Goal: Task Accomplishment & Management: Complete application form

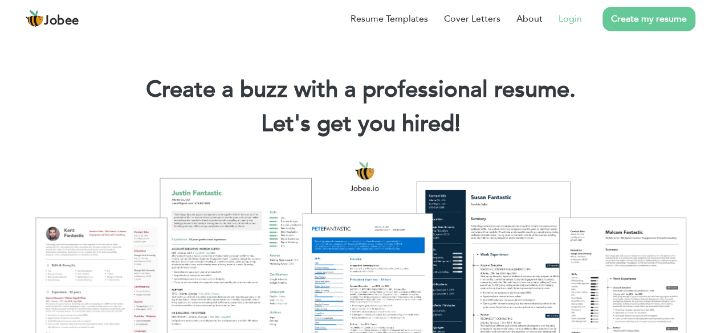
click at [575, 21] on link "Login" at bounding box center [569, 19] width 23 height 14
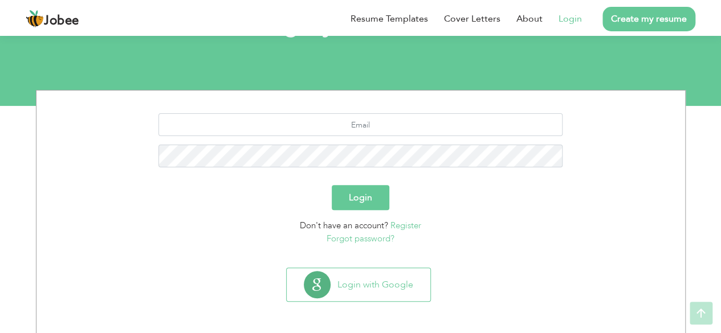
scroll to position [99, 0]
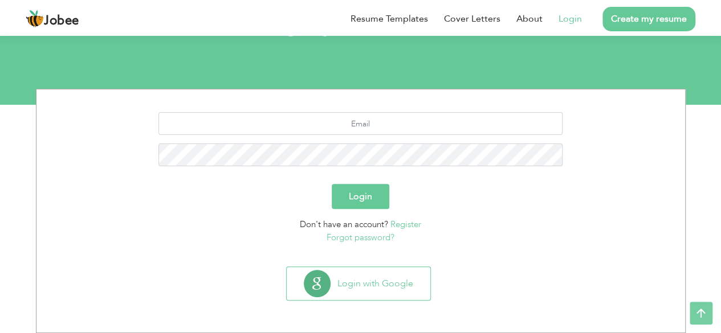
click at [384, 138] on div at bounding box center [360, 143] width 631 height 63
click at [385, 134] on input "text" at bounding box center [360, 123] width 404 height 23
type input "Sulemankhalil44@gmail.com"
click at [382, 137] on div "[EMAIL_ADDRESS][DOMAIN_NAME]" at bounding box center [360, 143] width 631 height 63
click at [416, 119] on input "Sulemankhalil44@gmail.com" at bounding box center [360, 123] width 404 height 23
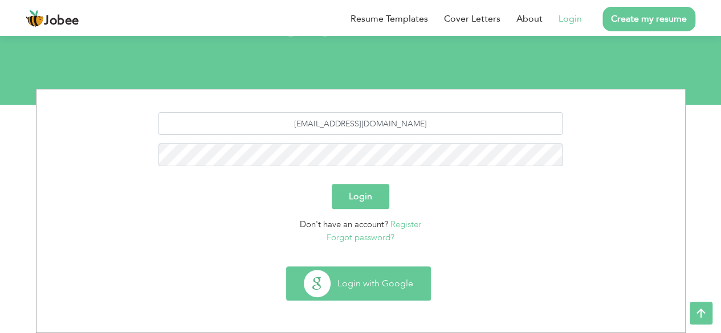
click at [407, 280] on button "Login with Google" at bounding box center [359, 283] width 144 height 33
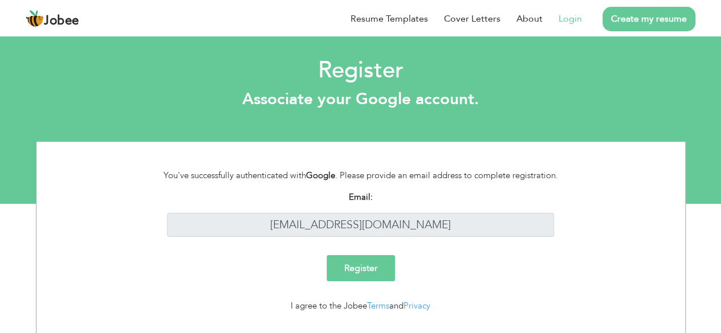
drag, startPoint x: 291, startPoint y: 176, endPoint x: 370, endPoint y: 179, distance: 79.3
click at [311, 177] on div "You've successfully authenticated with Google . Please provide an email address…" at bounding box center [360, 175] width 421 height 13
click at [370, 179] on div "You've successfully authenticated with Google . Please provide an email address…" at bounding box center [360, 175] width 421 height 13
click at [374, 280] on input "Register" at bounding box center [360, 268] width 68 height 26
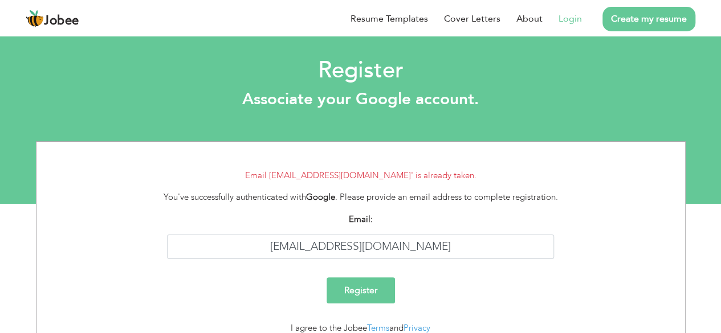
click at [572, 21] on link "Login" at bounding box center [569, 19] width 23 height 14
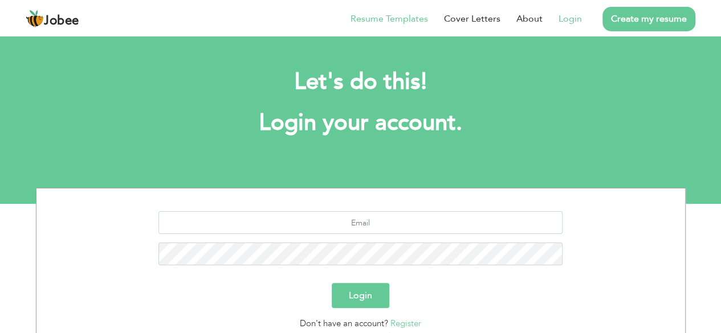
click at [406, 19] on link "Resume Templates" at bounding box center [388, 19] width 77 height 14
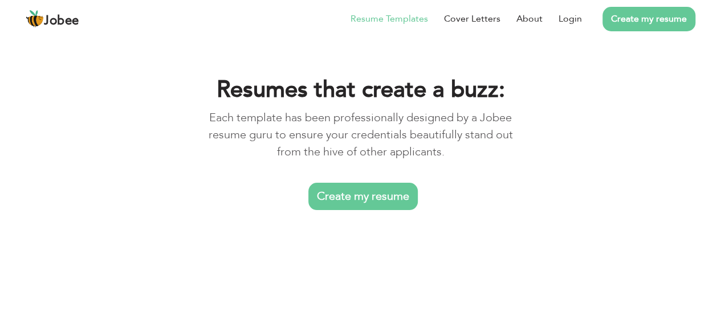
click at [375, 192] on link "Create my resume" at bounding box center [362, 196] width 109 height 27
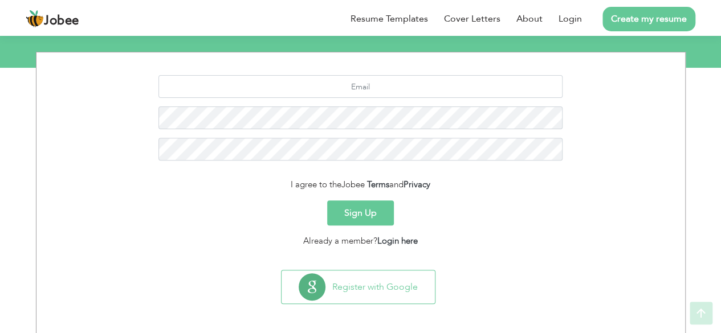
scroll to position [139, 0]
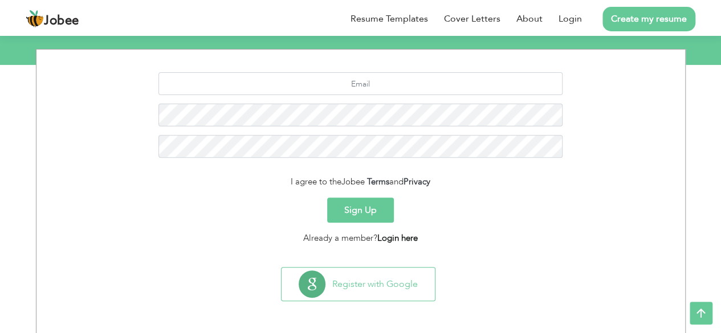
click at [406, 235] on link "Login here" at bounding box center [397, 237] width 40 height 11
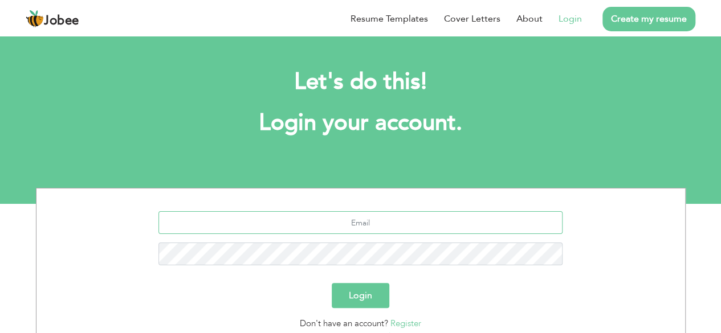
click at [370, 226] on input "text" at bounding box center [360, 222] width 404 height 23
click at [352, 215] on input "text" at bounding box center [360, 222] width 404 height 23
type input "Sulemankhalil44@gmail.com"
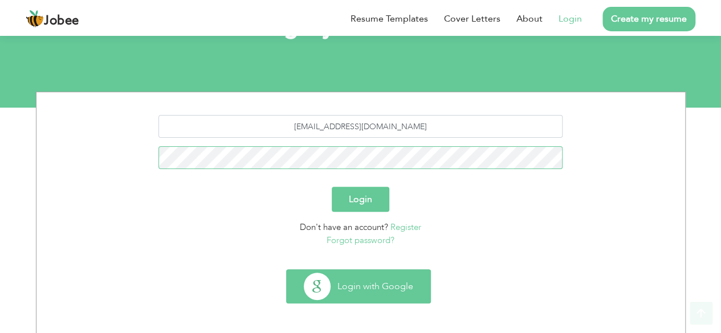
scroll to position [99, 0]
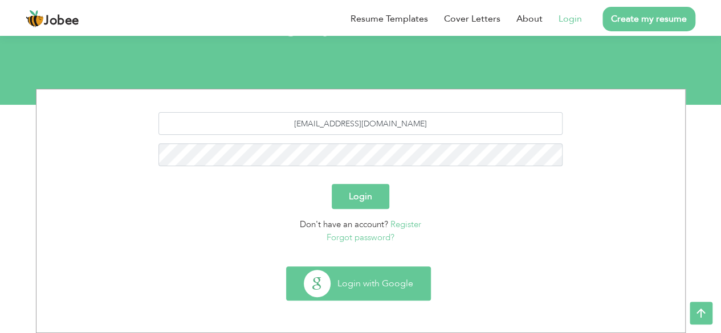
click at [379, 283] on button "Login with Google" at bounding box center [359, 283] width 144 height 33
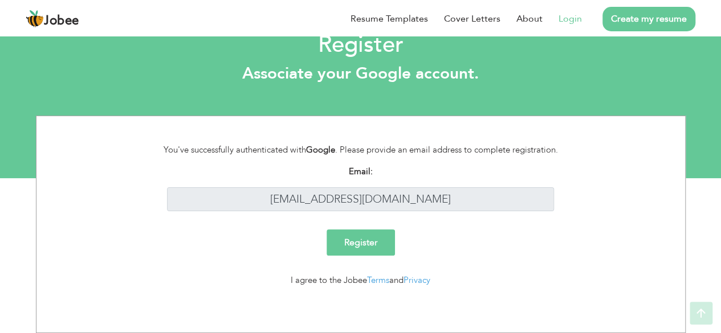
scroll to position [25, 0]
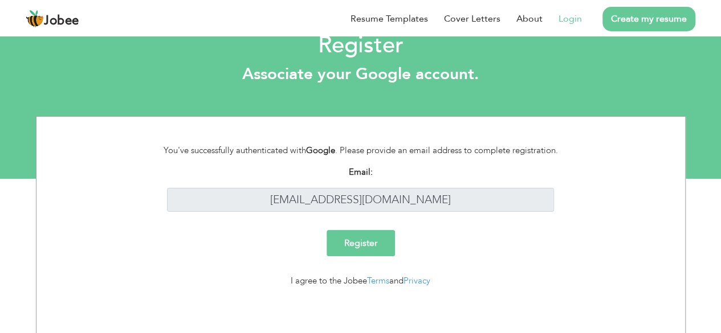
click at [378, 244] on input "Register" at bounding box center [360, 243] width 68 height 26
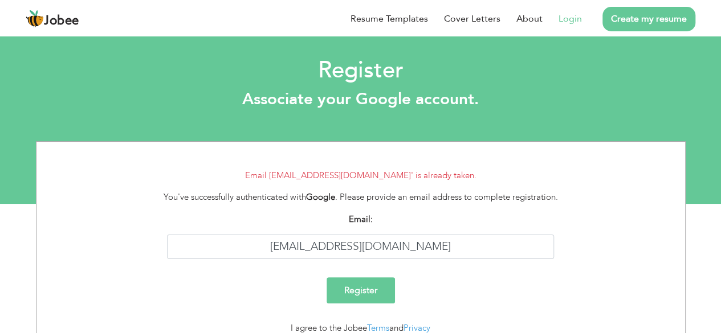
click at [636, 15] on link "Create my resume" at bounding box center [648, 19] width 93 height 24
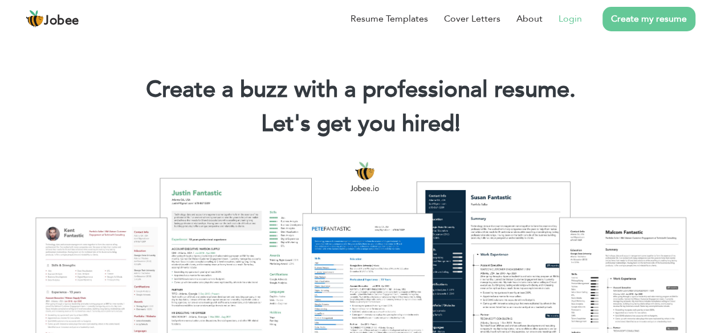
click at [572, 21] on link "Login" at bounding box center [569, 19] width 23 height 14
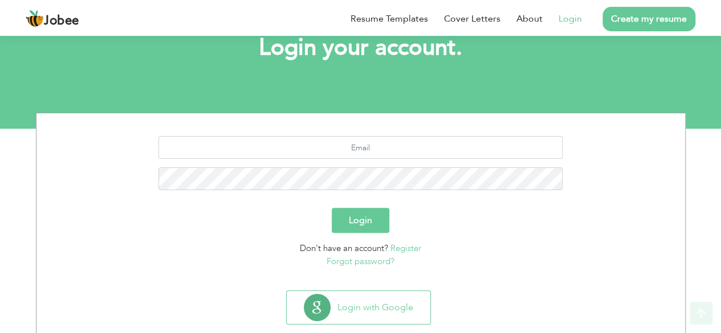
scroll to position [76, 0]
click at [386, 154] on input "text" at bounding box center [360, 147] width 404 height 23
type input "[EMAIL_ADDRESS][DOMAIN_NAME]"
click at [384, 226] on button "Login" at bounding box center [361, 219] width 58 height 25
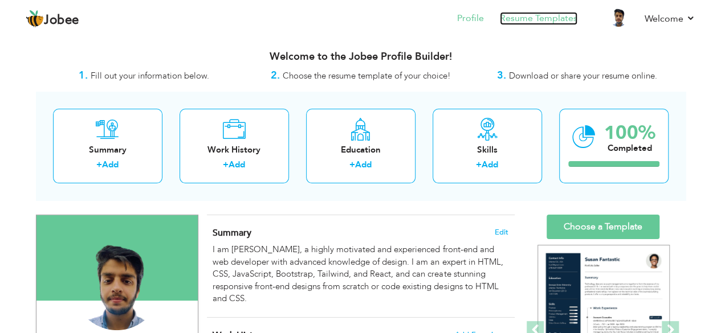
click at [516, 15] on link "Resume Templates" at bounding box center [538, 18] width 77 height 13
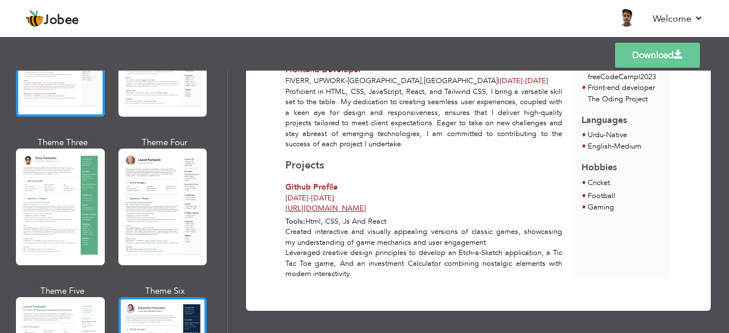
scroll to position [304, 0]
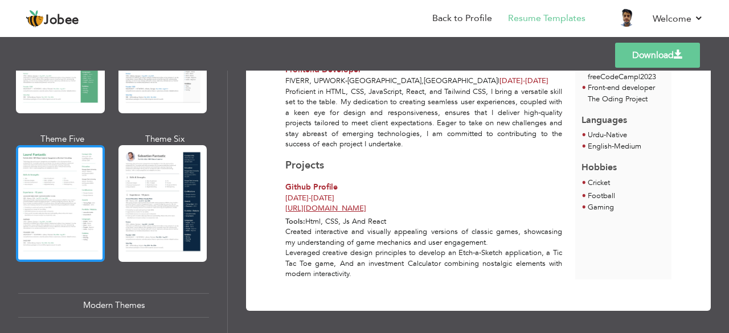
click at [59, 224] on div at bounding box center [60, 203] width 89 height 117
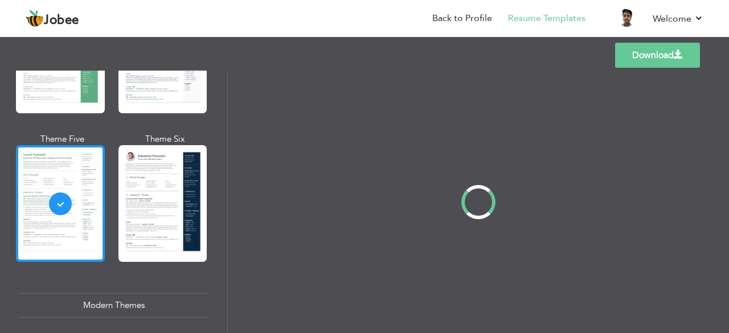
scroll to position [0, 0]
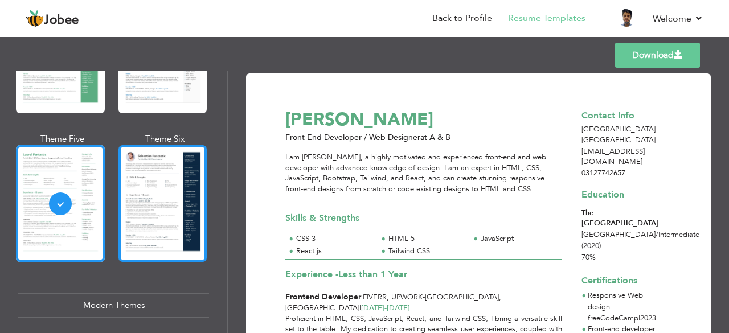
click at [167, 211] on div at bounding box center [163, 203] width 89 height 117
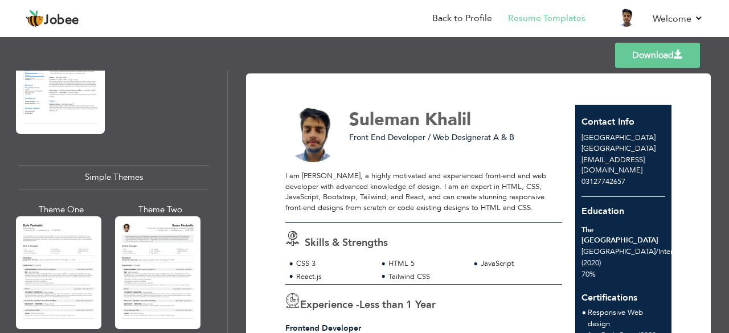
scroll to position [1909, 0]
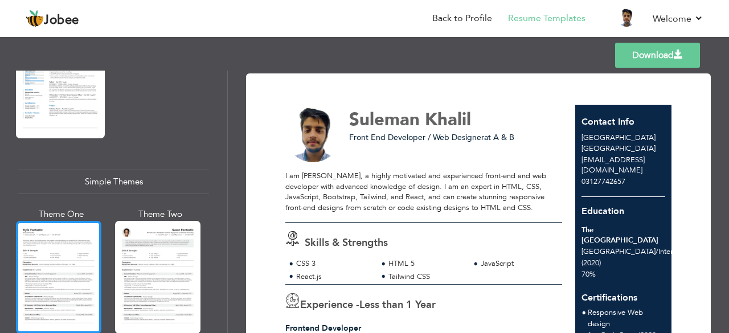
click at [42, 231] on div at bounding box center [58, 277] width 85 height 113
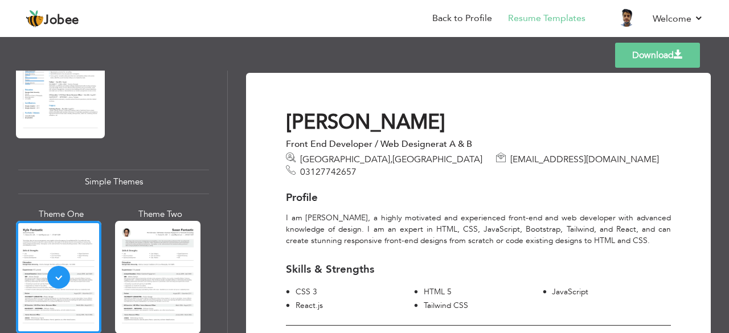
scroll to position [0, 0]
click at [334, 125] on h1 "[PERSON_NAME]" at bounding box center [478, 124] width 385 height 26
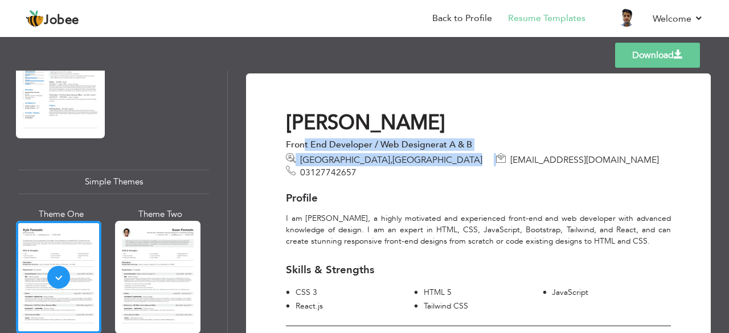
drag, startPoint x: 305, startPoint y: 145, endPoint x: 423, endPoint y: 152, distance: 117.6
click at [423, 152] on div "[PERSON_NAME] Front End Developer / Web Designer at A & B [GEOGRAPHIC_DATA] , […" at bounding box center [478, 145] width 402 height 68
click at [440, 146] on span "at A & B" at bounding box center [455, 144] width 33 height 13
